Goal: Transaction & Acquisition: Purchase product/service

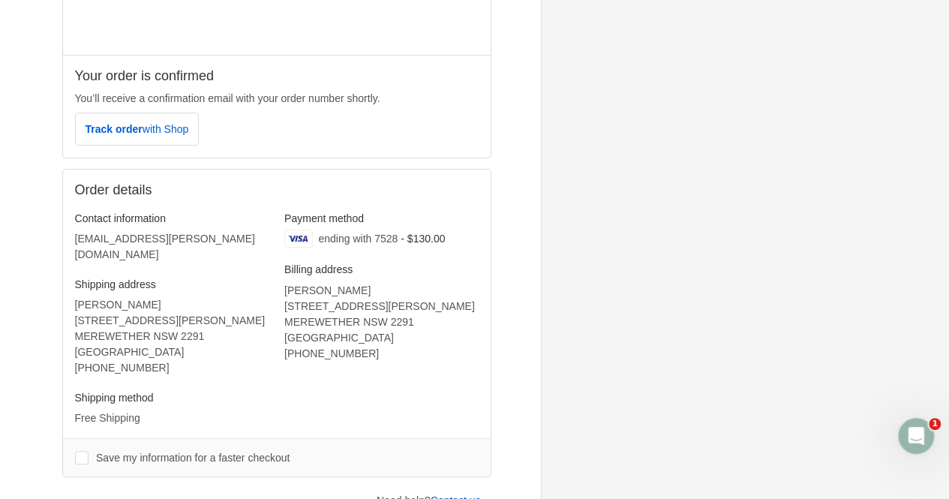
click at [106, 451] on label "Save my information for a faster checkout" at bounding box center [287, 458] width 383 height 14
click at [89, 451] on input "Save my information for a faster checkout" at bounding box center [82, 458] width 14 height 14
checkbox input "true"
type input "+61"
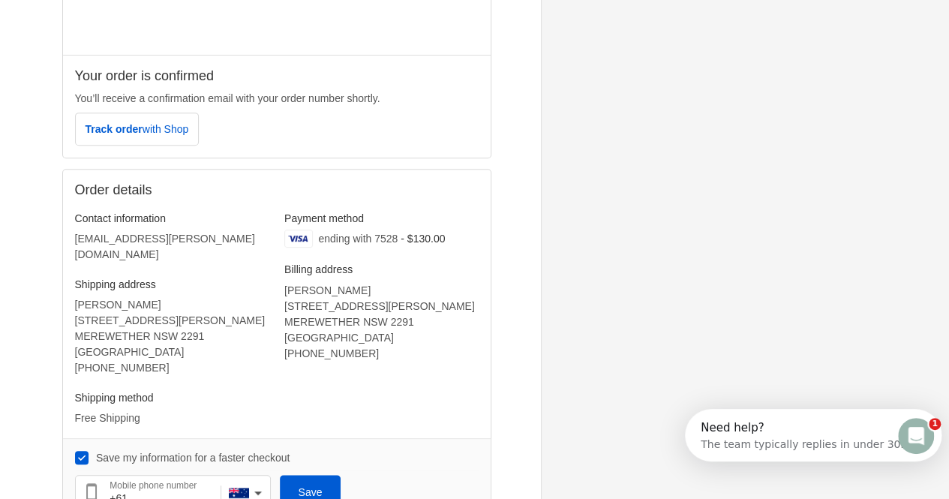
click at [453, 451] on label "Save my information for a faster checkout" at bounding box center [287, 458] width 383 height 14
click at [89, 451] on input "Save my information for a faster checkout" at bounding box center [82, 458] width 14 height 14
checkbox input "false"
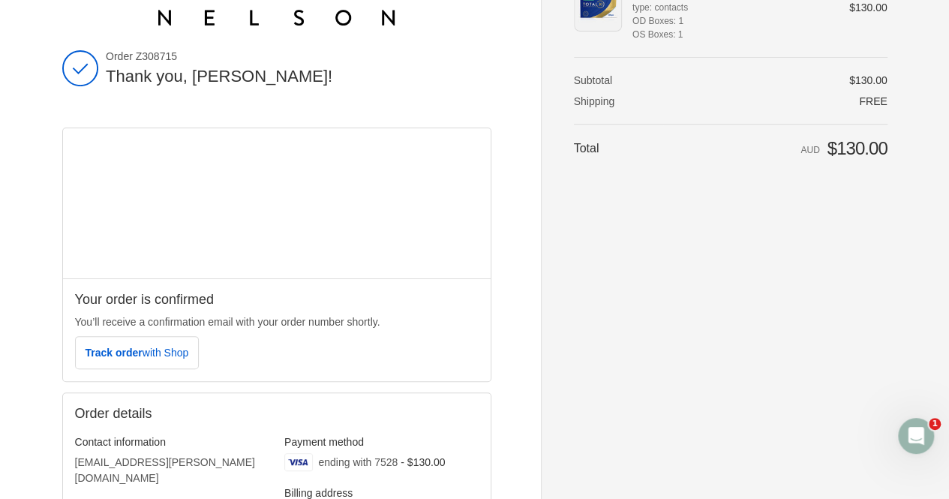
scroll to position [150, 0]
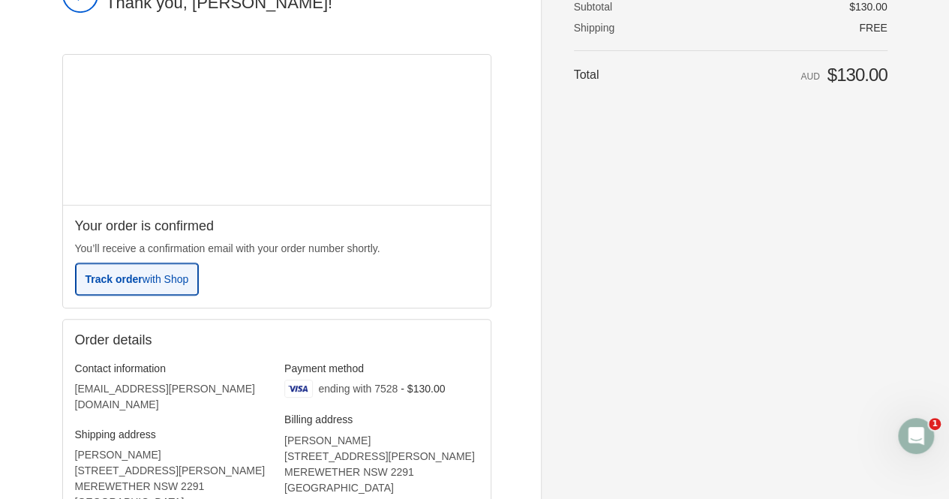
click at [144, 281] on span "with Shop" at bounding box center [166, 279] width 46 height 12
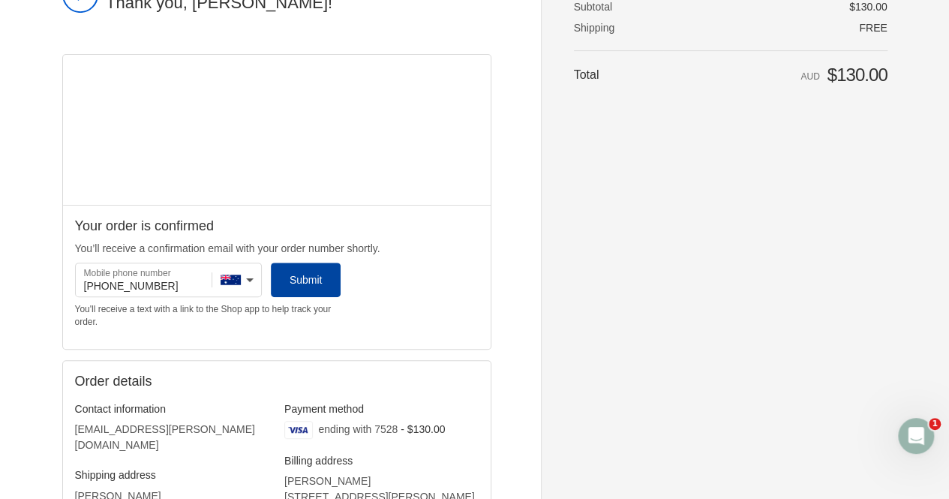
click at [311, 275] on icon "submit" at bounding box center [306, 279] width 15 height 15
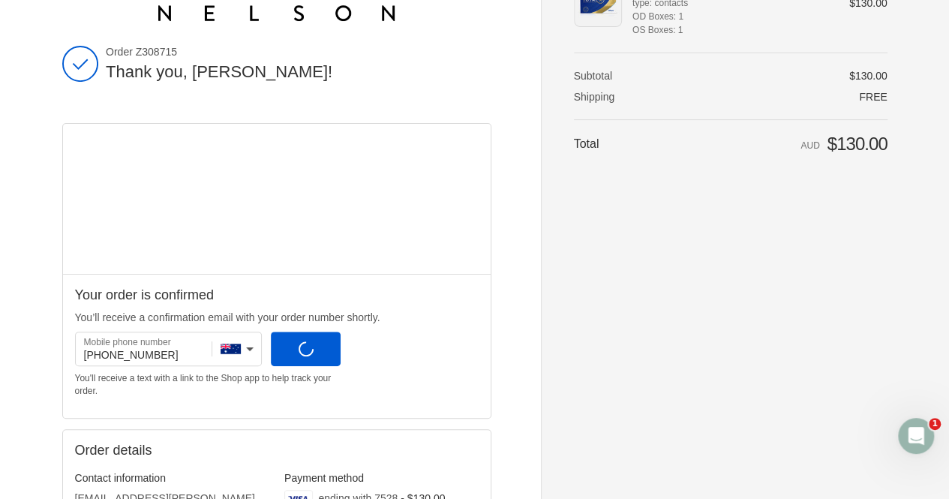
scroll to position [0, 0]
